Goal: Use online tool/utility: Utilize a website feature to perform a specific function

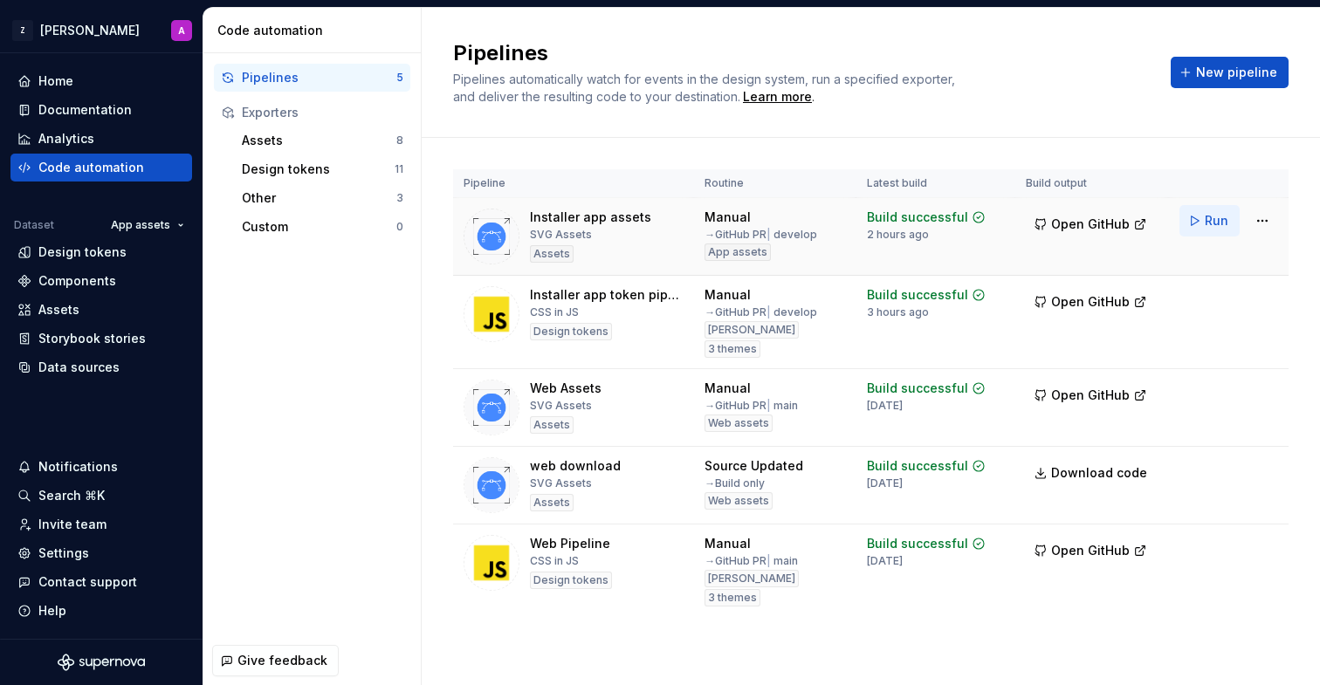
click at [1214, 223] on span "Run" at bounding box center [1217, 220] width 24 height 17
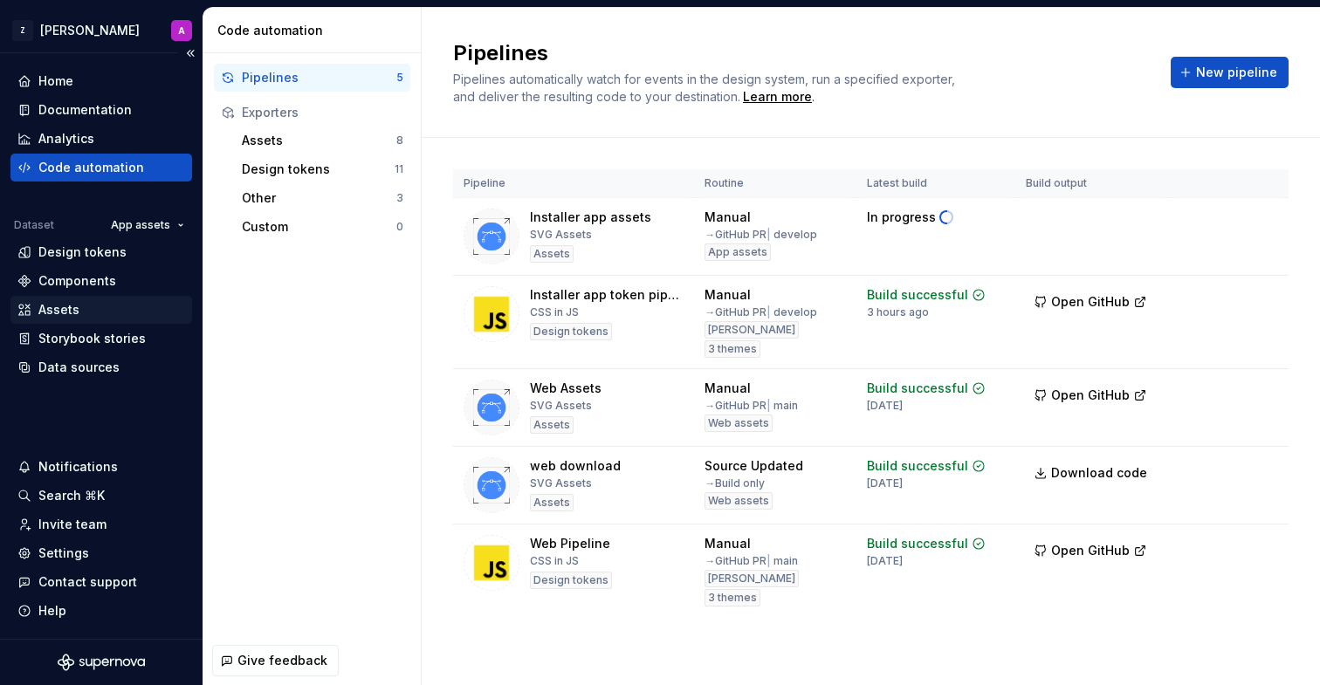
click at [86, 306] on div "Assets" at bounding box center [101, 309] width 168 height 17
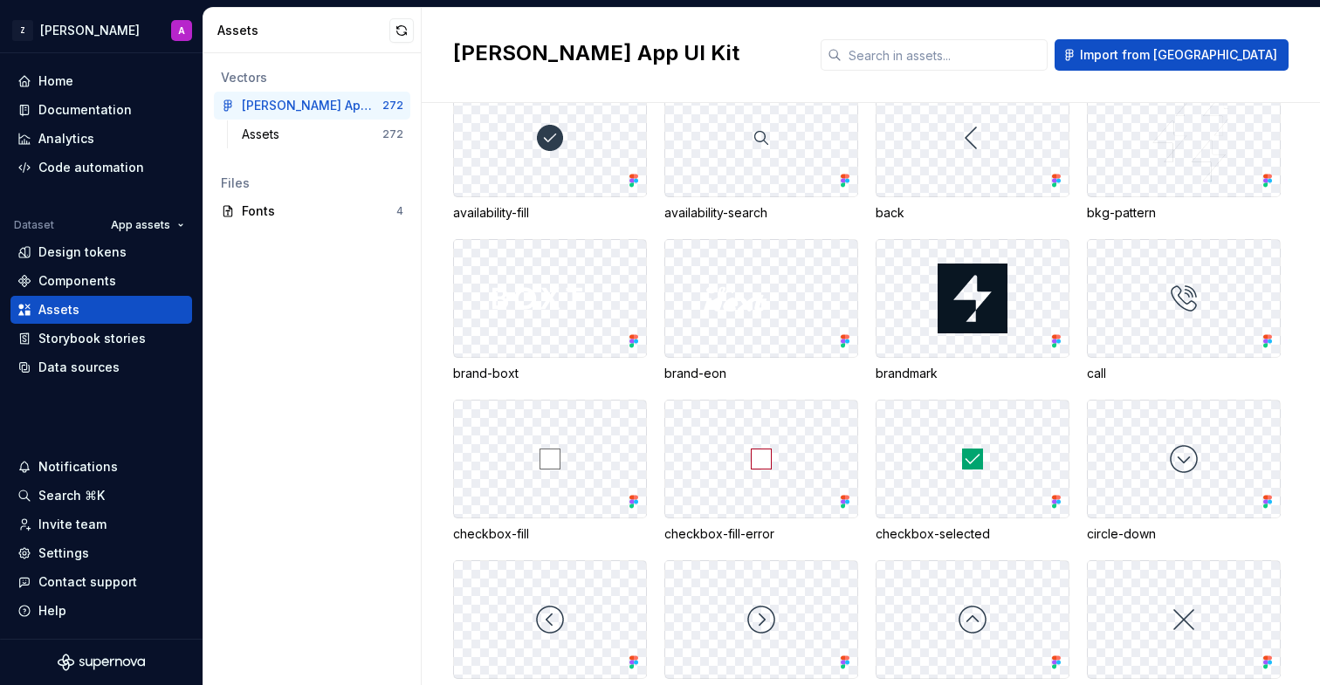
scroll to position [447, 0]
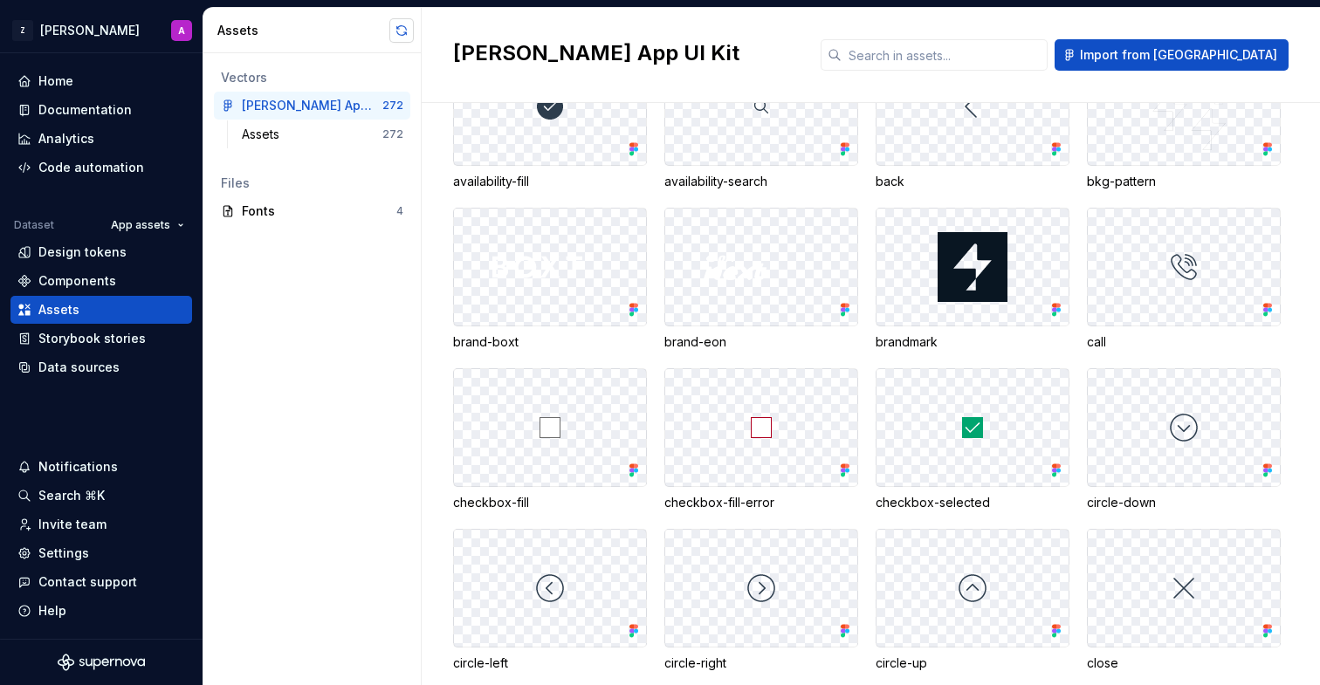
click at [402, 29] on button "button" at bounding box center [401, 30] width 24 height 24
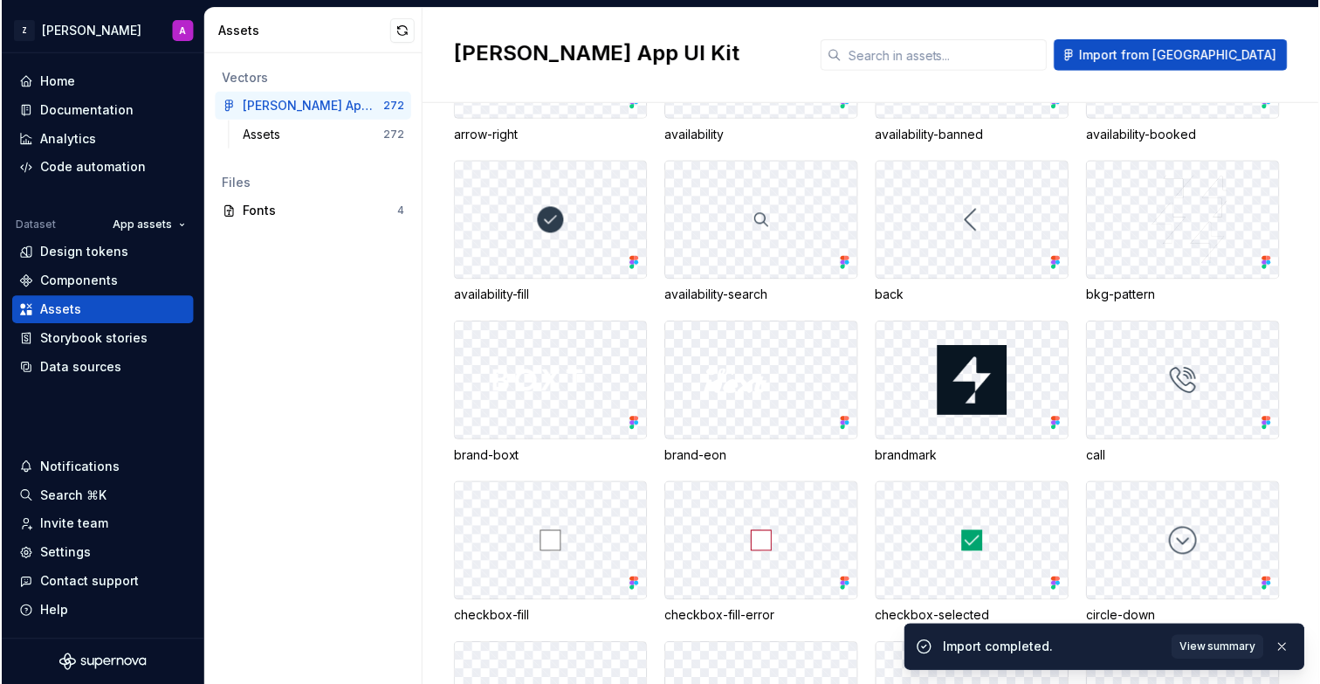
scroll to position [0, 0]
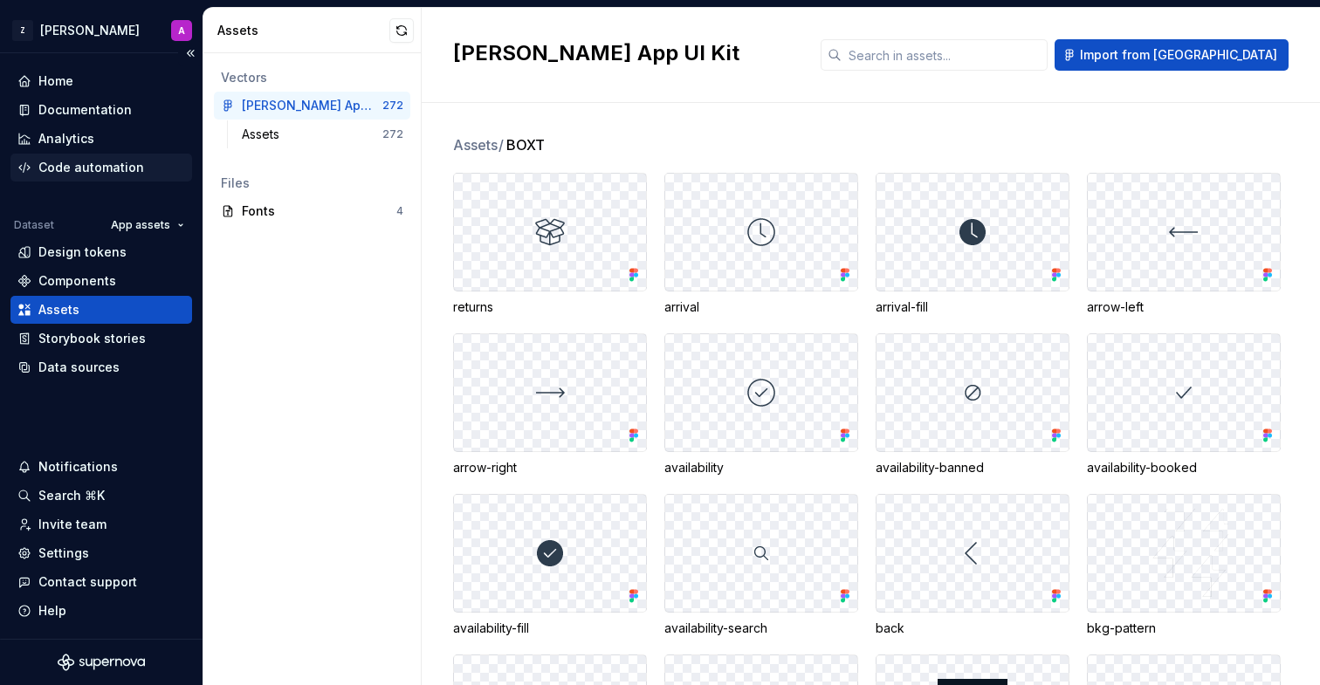
click at [65, 175] on div "Code automation" at bounding box center [91, 167] width 106 height 17
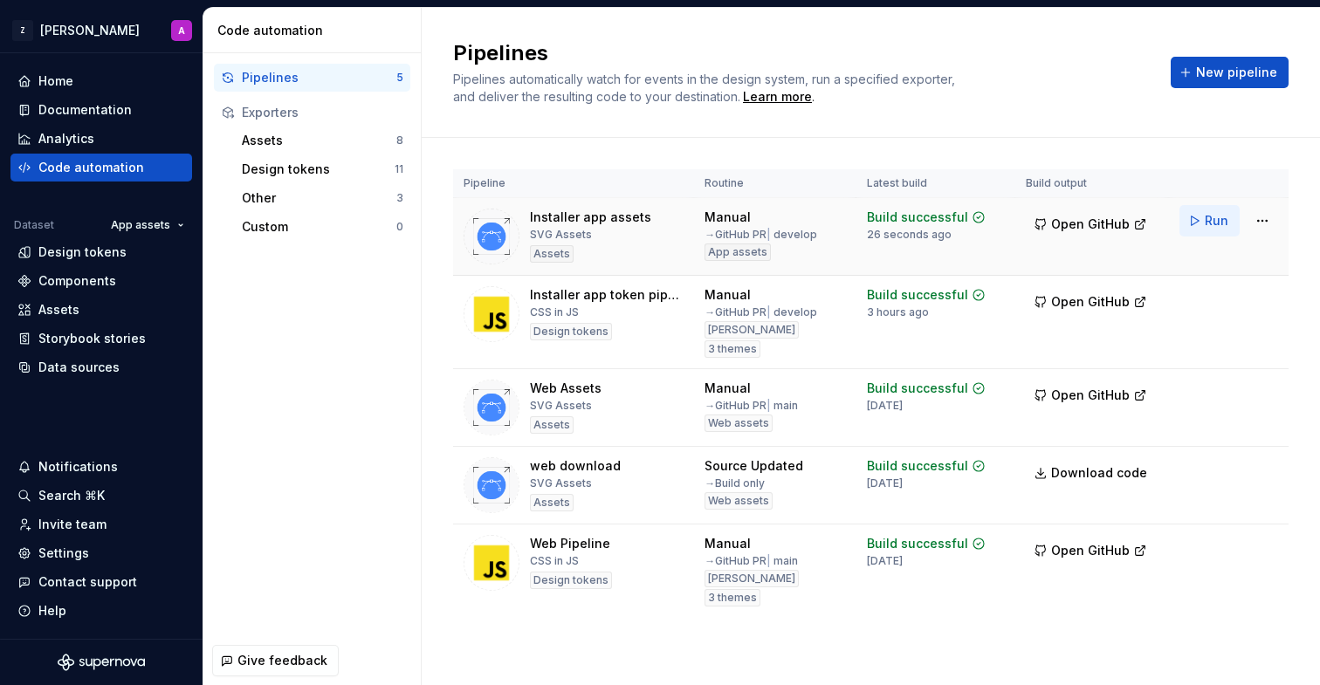
click at [1221, 219] on span "Run" at bounding box center [1217, 220] width 24 height 17
click at [74, 307] on div "Assets" at bounding box center [58, 309] width 41 height 17
